Goal: Task Accomplishment & Management: Manage account settings

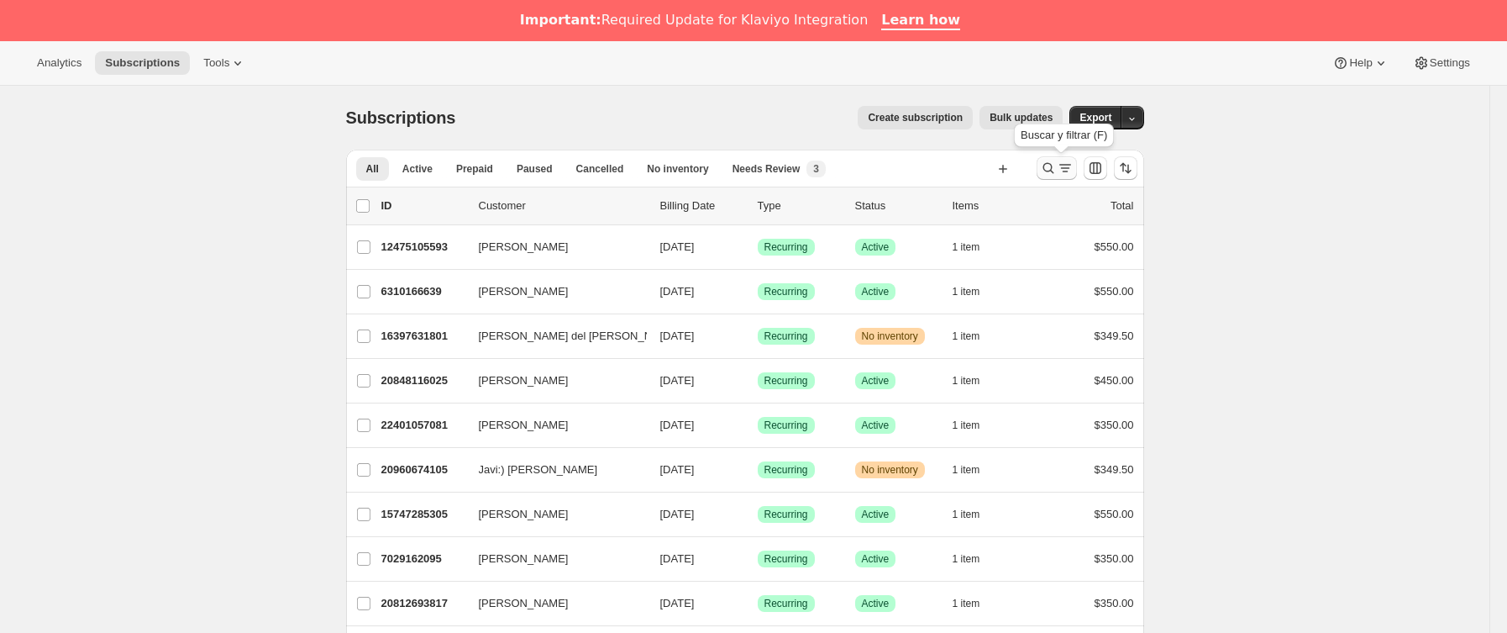
click at [1072, 177] on button "Buscar y filtrar resultados" at bounding box center [1057, 168] width 40 height 24
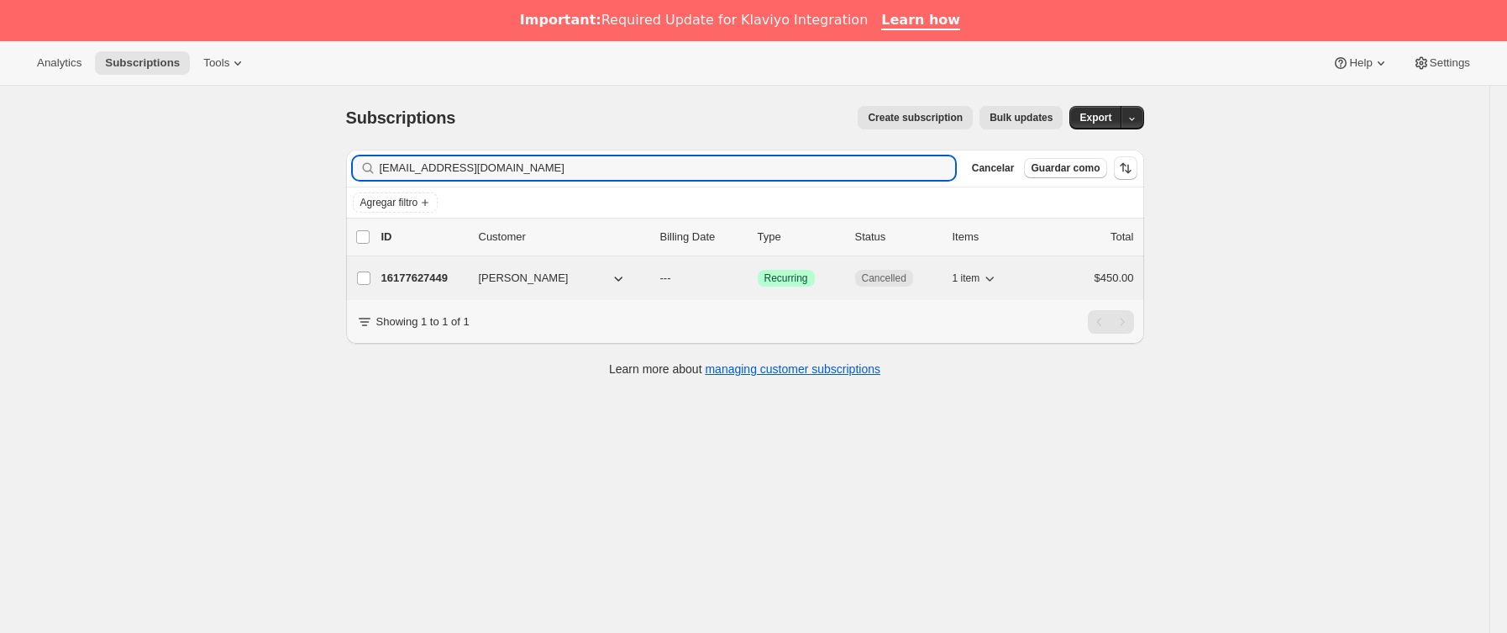
type input "[EMAIL_ADDRESS][DOMAIN_NAME]"
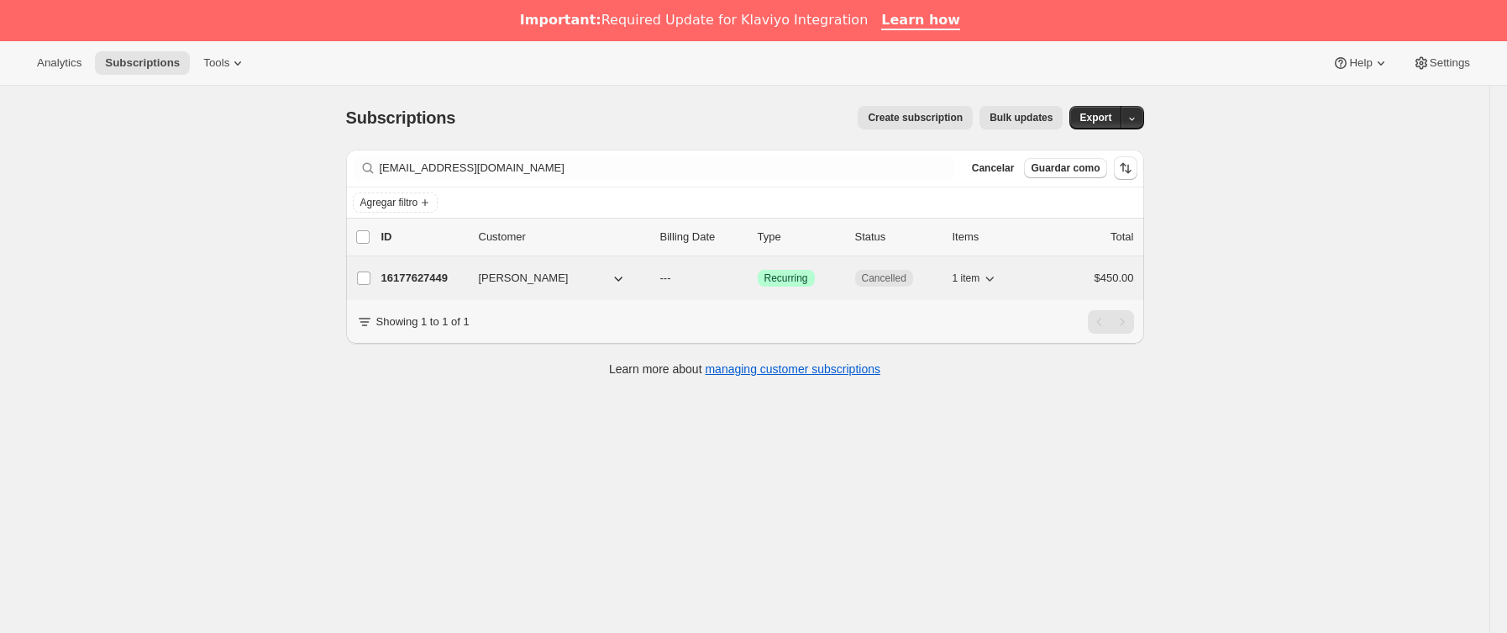
click at [436, 281] on p "16177627449" at bounding box center [423, 278] width 84 height 17
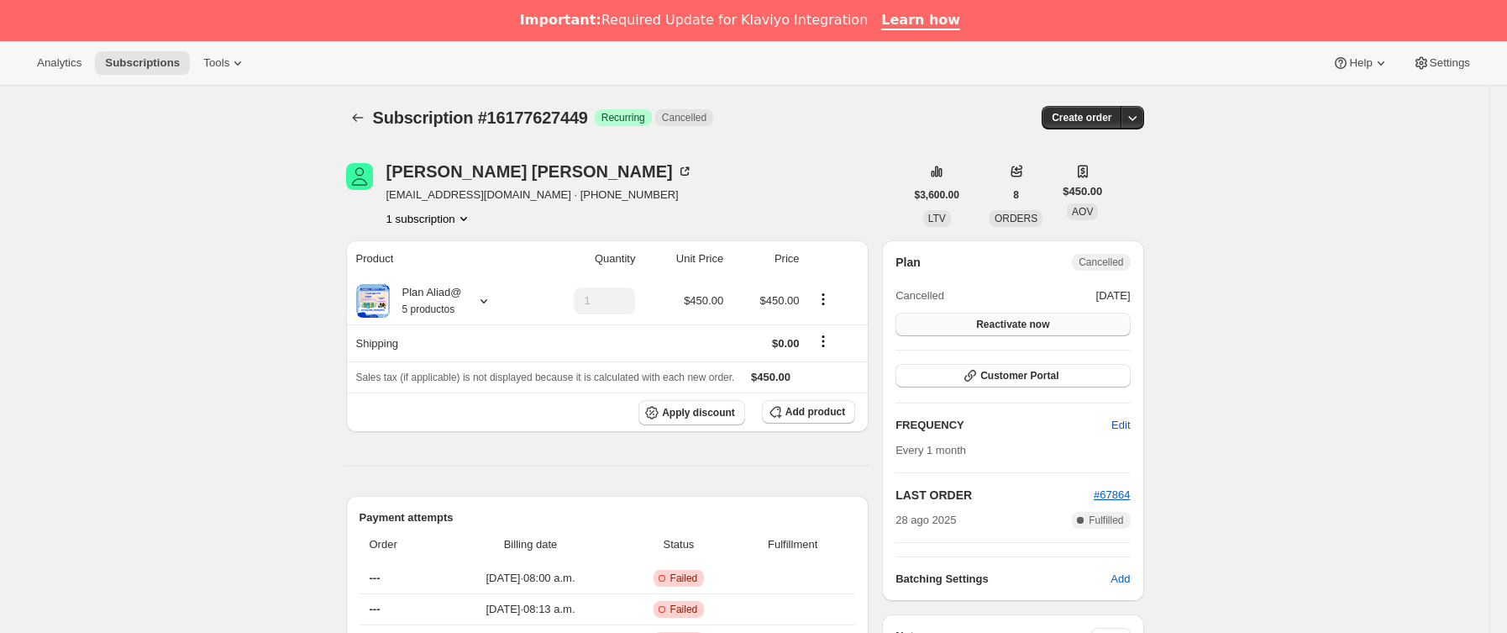
click at [1110, 325] on button "Reactivate now" at bounding box center [1013, 325] width 234 height 24
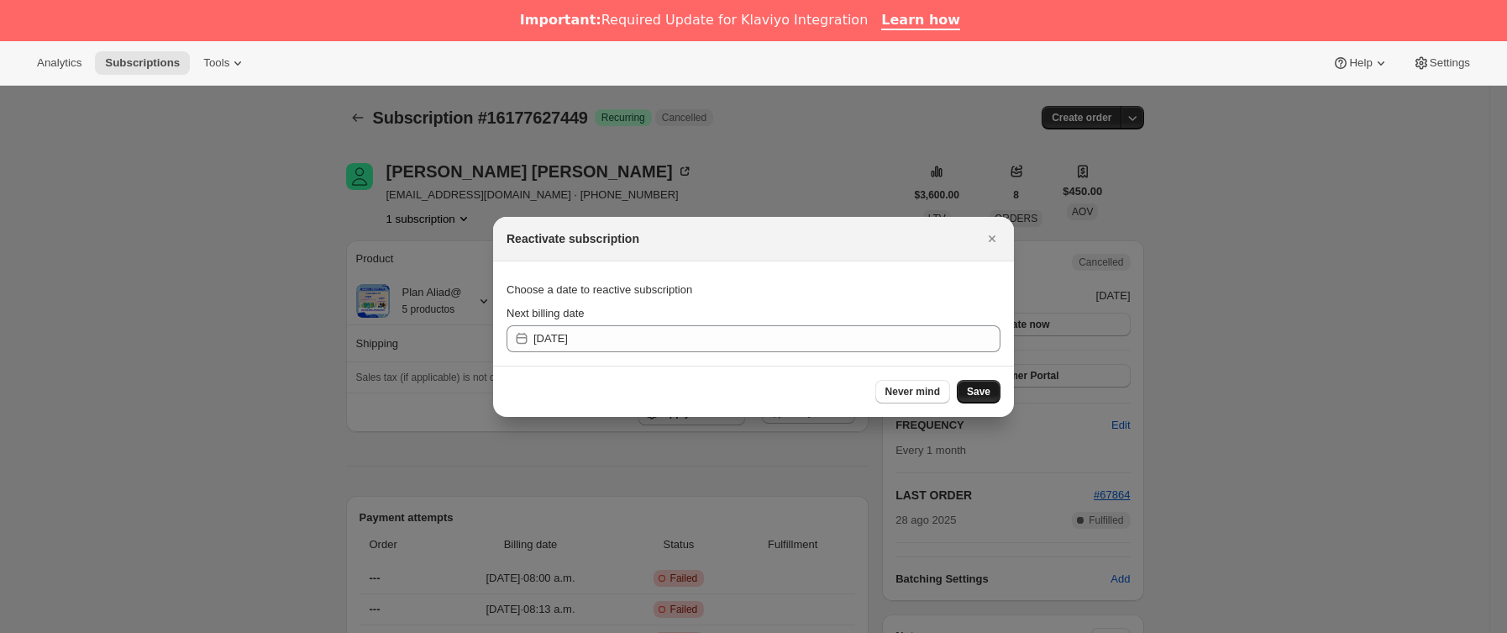
click at [979, 381] on button "Save" at bounding box center [979, 392] width 44 height 24
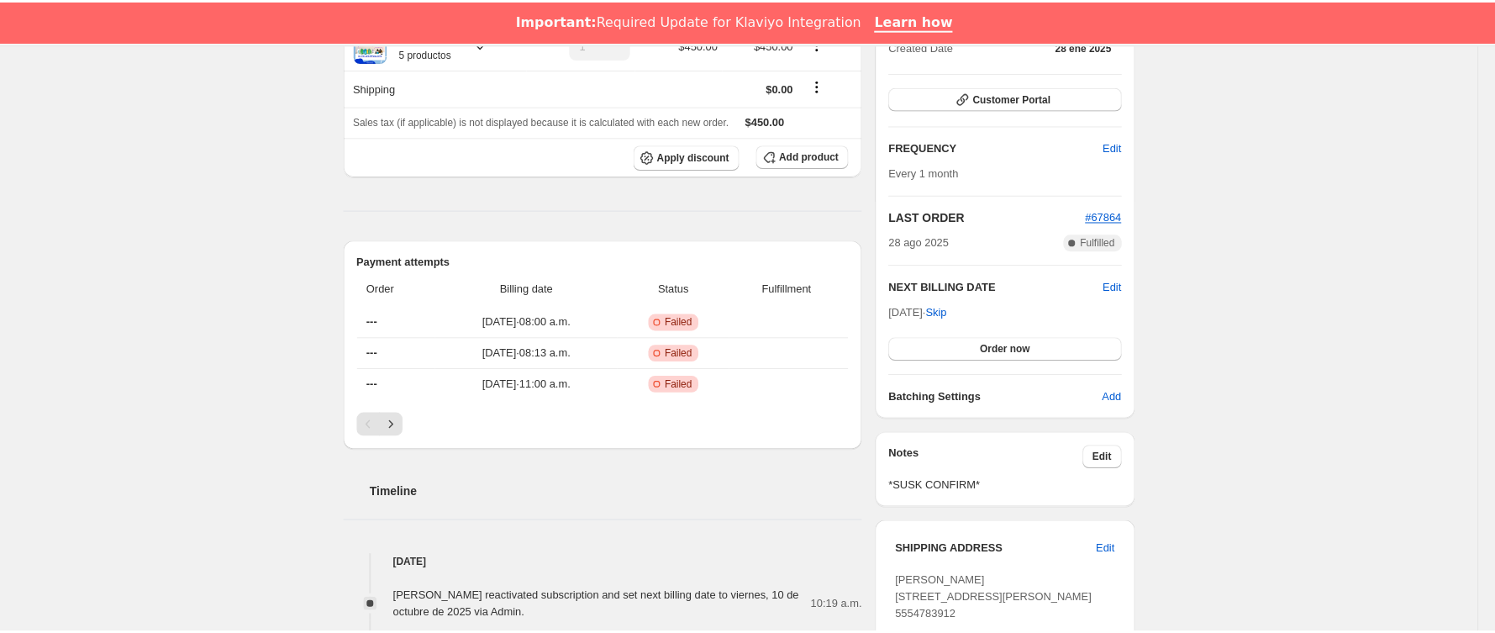
scroll to position [207, 0]
